Goal: Transaction & Acquisition: Purchase product/service

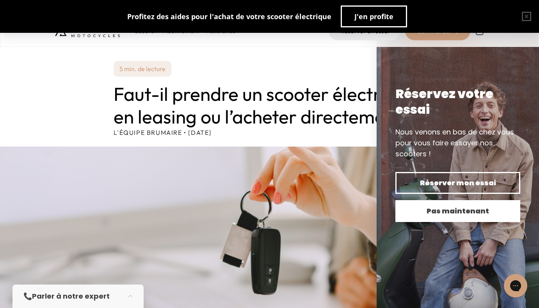
click at [448, 207] on span "Pas maintenant" at bounding box center [458, 210] width 98 height 11
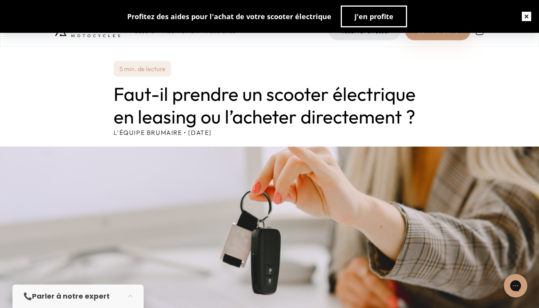
click at [522, 16] on button "button" at bounding box center [526, 16] width 25 height 25
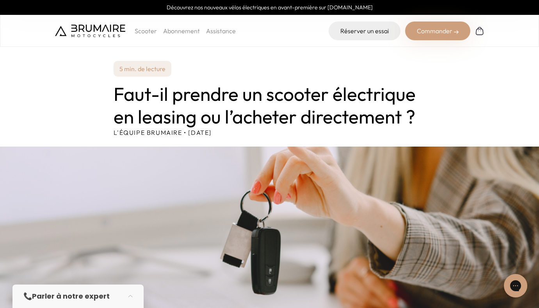
click at [151, 30] on p "Scooter" at bounding box center [146, 30] width 22 height 9
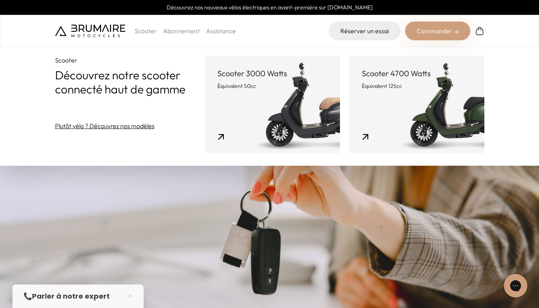
click at [406, 113] on link "Scooter 4700 Watts Équivalent 125cc" at bounding box center [416, 104] width 135 height 98
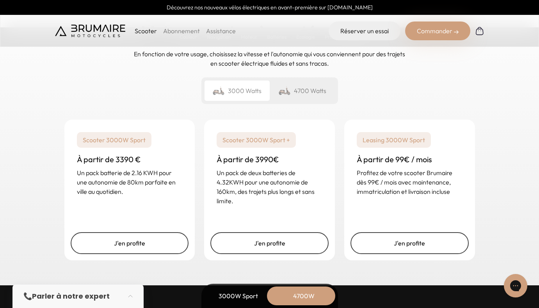
scroll to position [1954, 0]
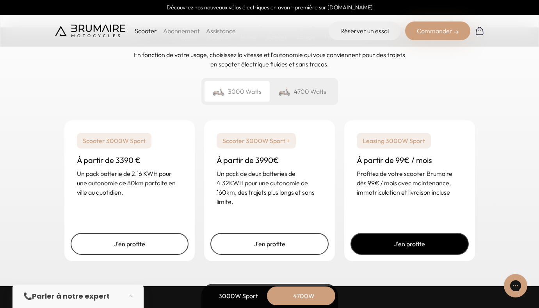
click at [413, 239] on link "J'en profite" at bounding box center [410, 244] width 118 height 22
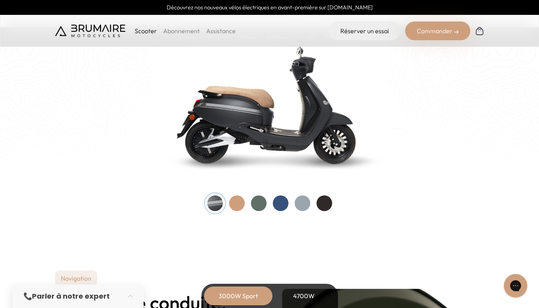
scroll to position [826, 0]
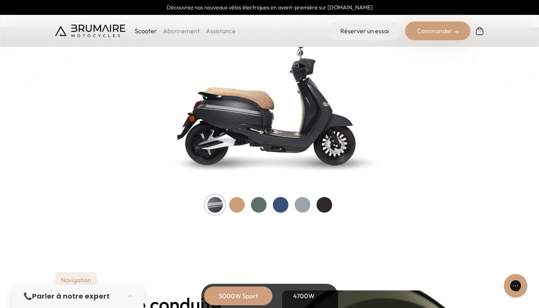
click at [306, 205] on div at bounding box center [303, 205] width 16 height 16
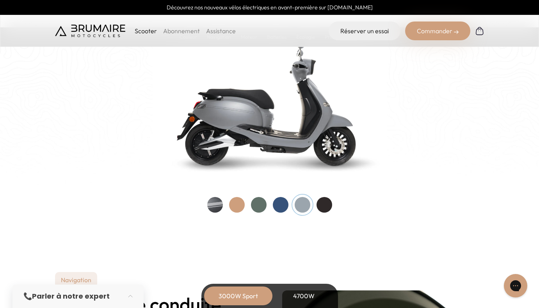
click at [284, 206] on div at bounding box center [281, 205] width 16 height 16
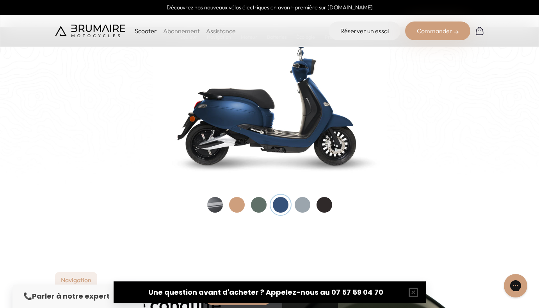
click at [266, 204] on div at bounding box center [259, 205] width 16 height 16
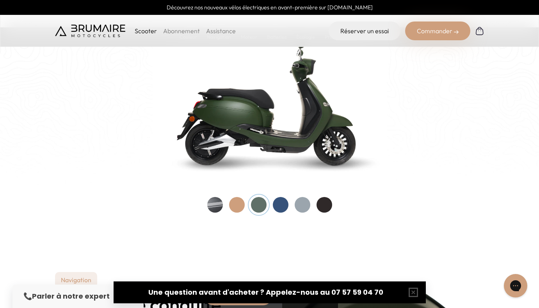
click at [324, 210] on div at bounding box center [325, 205] width 16 height 16
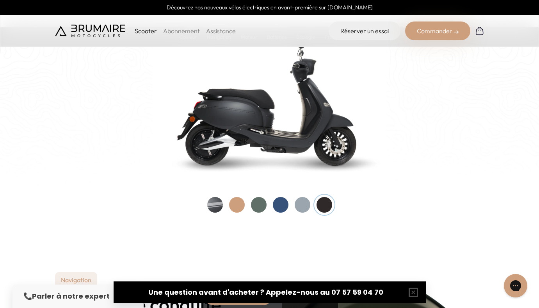
click at [239, 204] on div at bounding box center [237, 205] width 16 height 16
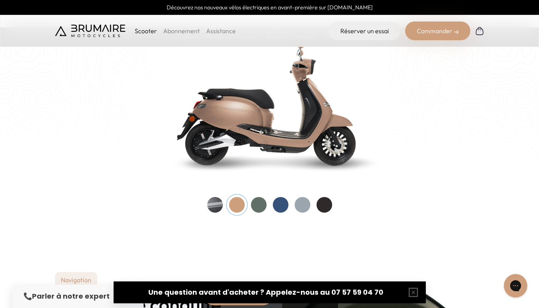
click at [218, 203] on div at bounding box center [215, 205] width 16 height 16
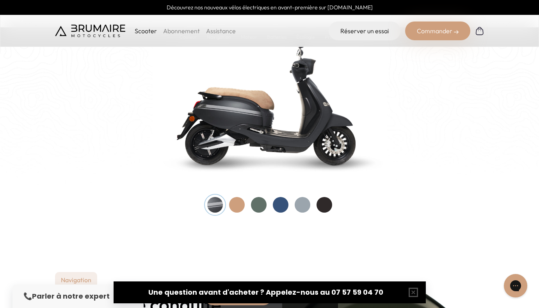
click at [262, 199] on div at bounding box center [259, 205] width 16 height 16
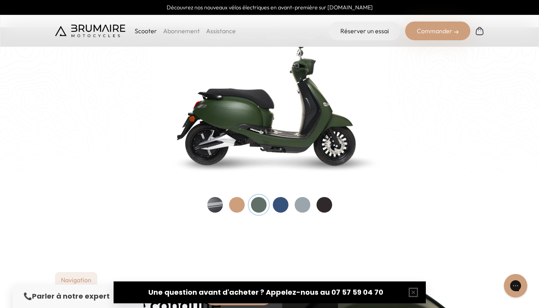
click at [282, 200] on div at bounding box center [281, 205] width 16 height 16
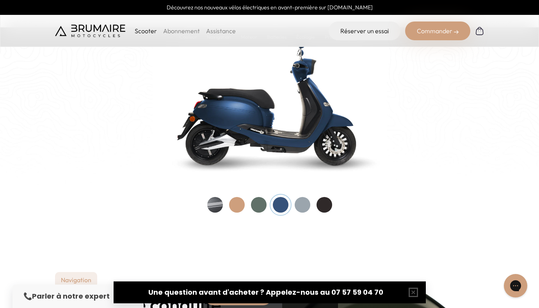
click at [302, 203] on div at bounding box center [303, 205] width 16 height 16
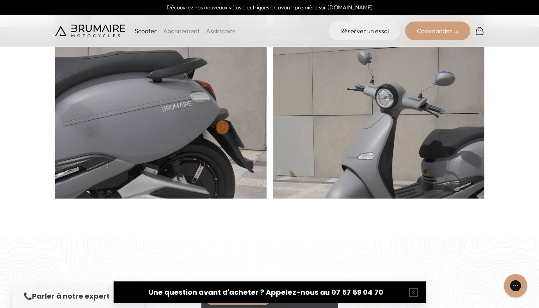
scroll to position [464, 0]
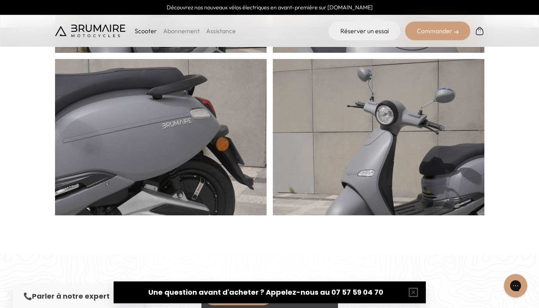
click at [143, 30] on p "Scooter" at bounding box center [146, 30] width 22 height 9
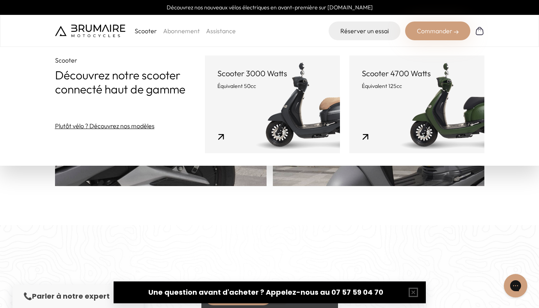
scroll to position [496, 0]
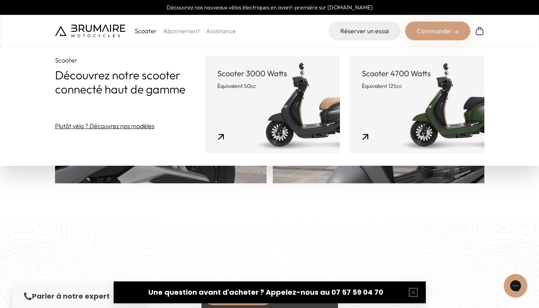
click at [93, 124] on link "Plutôt vélo ? Découvrez nos modèles" at bounding box center [105, 125] width 100 height 9
